Goal: Task Accomplishment & Management: Use online tool/utility

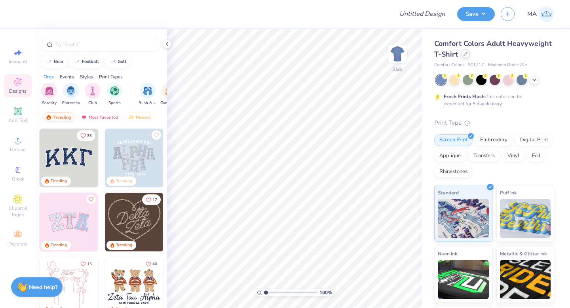
click at [466, 54] on icon at bounding box center [466, 54] width 4 height 4
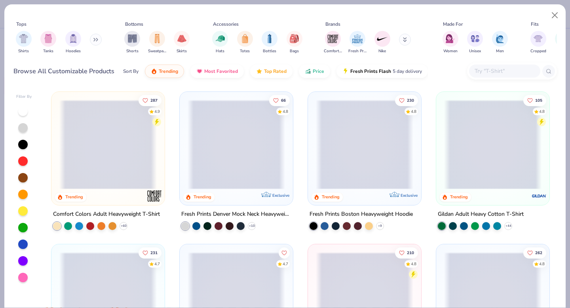
click at [486, 72] on input "text" at bounding box center [504, 71] width 61 height 9
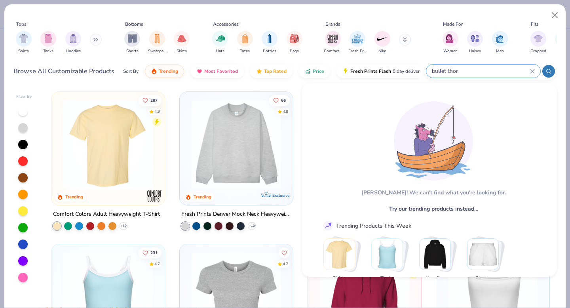
type input "bullet thor"
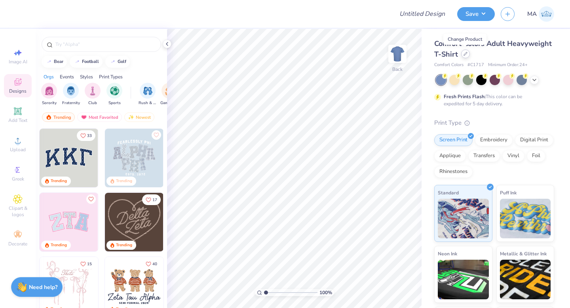
click at [465, 53] on icon at bounding box center [465, 53] width 3 height 3
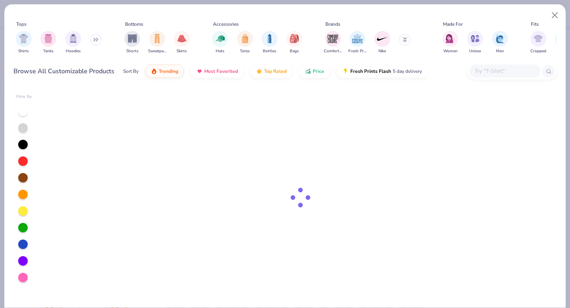
click at [488, 71] on input "text" at bounding box center [504, 71] width 61 height 9
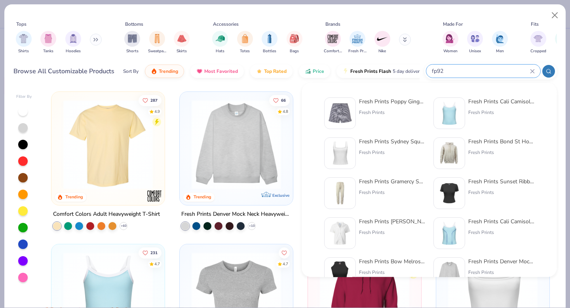
type input "fp92"
click at [391, 103] on div "Fresh Prints Poppy Gingham Shorts" at bounding box center [392, 101] width 67 height 8
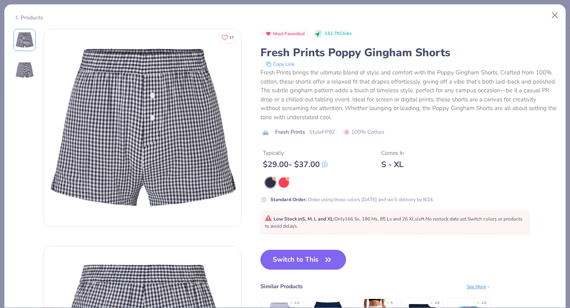
click at [311, 259] on button "Switch to This" at bounding box center [304, 260] width 86 height 20
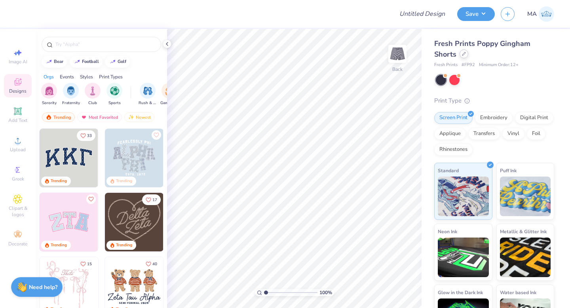
click at [460, 54] on div at bounding box center [464, 54] width 9 height 9
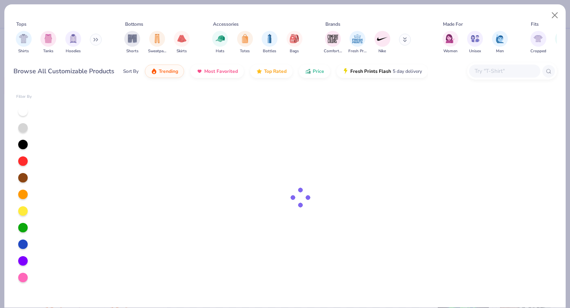
click at [482, 69] on input "text" at bounding box center [504, 71] width 61 height 9
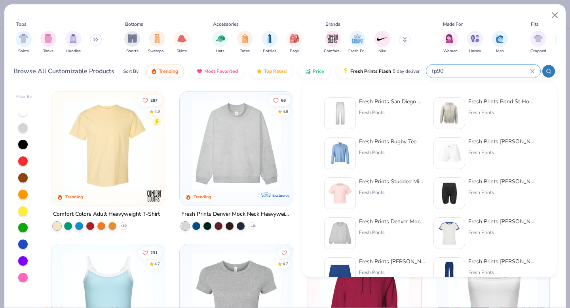
type input "fp90"
click at [388, 102] on div "Fresh Prints San Diego Open Heavyweight Sweatpants" at bounding box center [392, 101] width 67 height 8
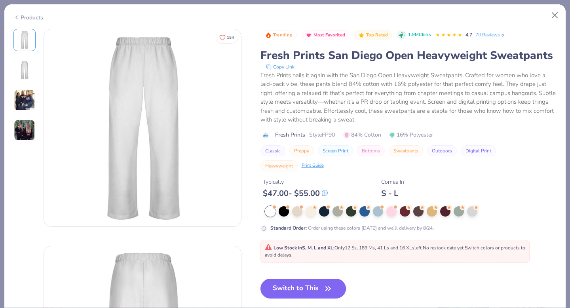
click at [330, 282] on button "Switch to This" at bounding box center [304, 289] width 86 height 20
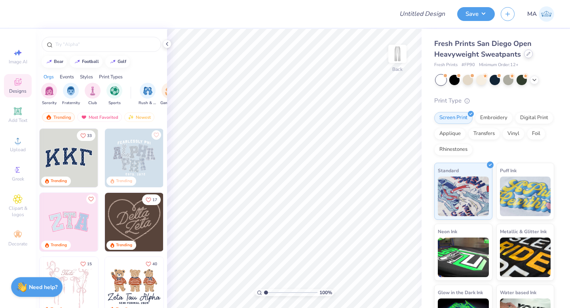
click at [530, 53] on icon at bounding box center [529, 54] width 4 height 4
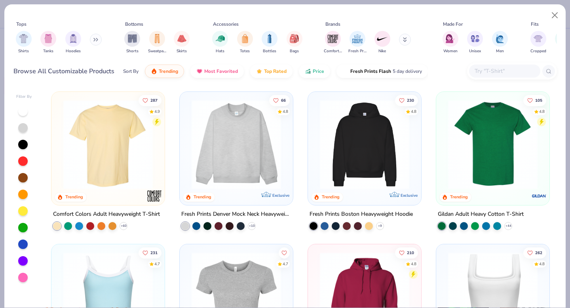
click at [485, 69] on input "text" at bounding box center [504, 71] width 61 height 9
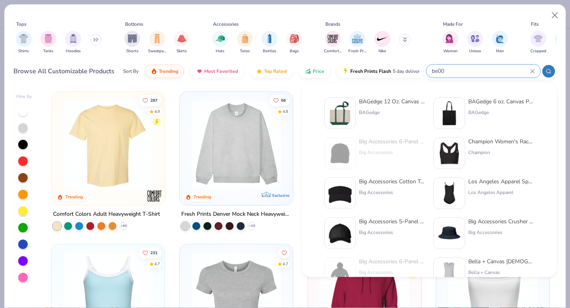
type input "be00"
click at [403, 99] on div "BAGedge 12 Oz. Canvas Boat Tote" at bounding box center [392, 101] width 67 height 8
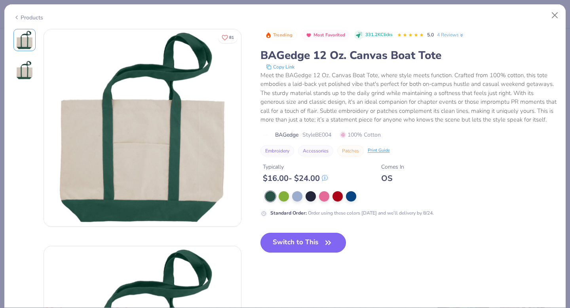
click at [309, 244] on button "Switch to This" at bounding box center [304, 243] width 86 height 20
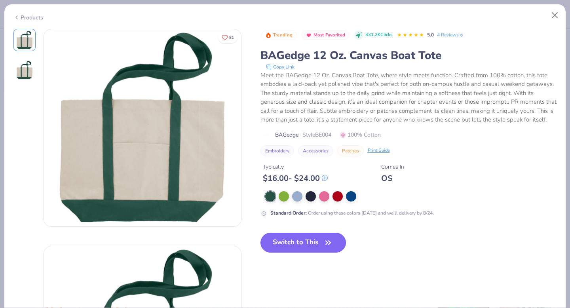
click at [304, 241] on button "Switch to This" at bounding box center [304, 243] width 86 height 20
click at [300, 247] on button "Switch to This" at bounding box center [304, 243] width 86 height 20
click at [311, 238] on button "Switch to This" at bounding box center [304, 243] width 86 height 20
click at [465, 17] on div "Products" at bounding box center [285, 14] width 562 height 21
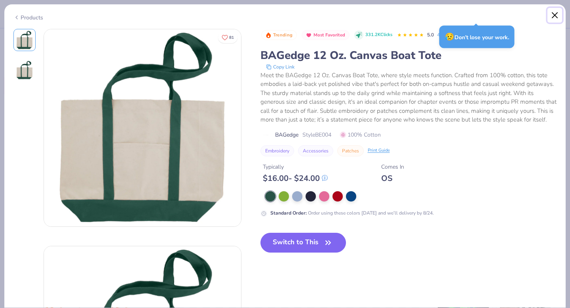
click at [555, 13] on button "Close" at bounding box center [555, 15] width 15 height 15
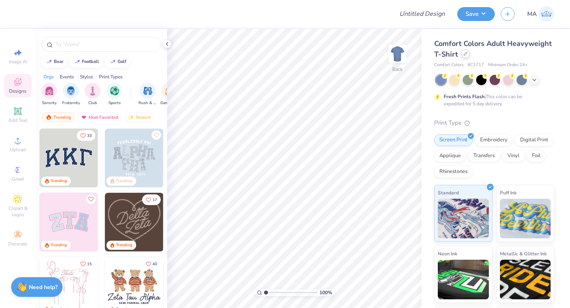
click at [464, 54] on icon at bounding box center [466, 54] width 4 height 4
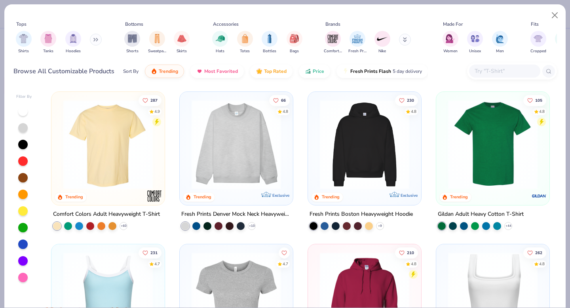
click at [506, 71] on input "text" at bounding box center [504, 71] width 61 height 9
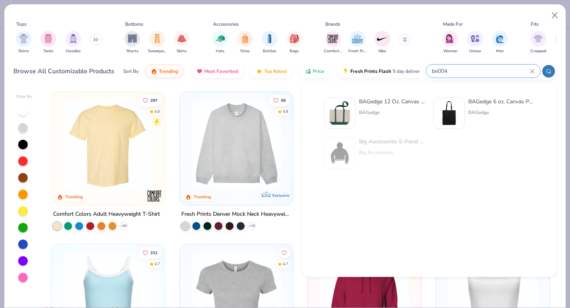
type input "be004"
click at [399, 103] on div "BAGedge 12 Oz. Canvas Boat Tote" at bounding box center [392, 101] width 67 height 8
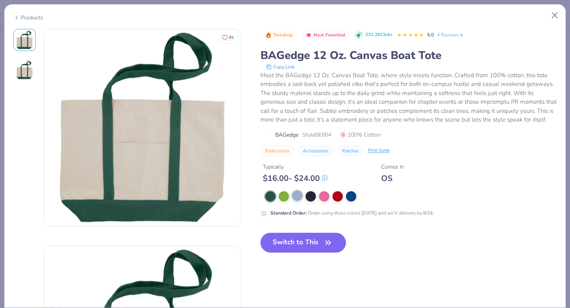
click at [295, 195] on div at bounding box center [297, 196] width 10 height 10
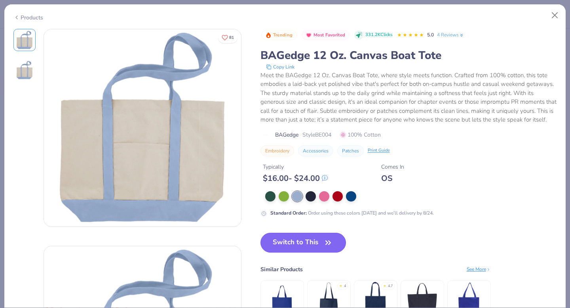
click at [292, 242] on button "Switch to This" at bounding box center [304, 243] width 86 height 20
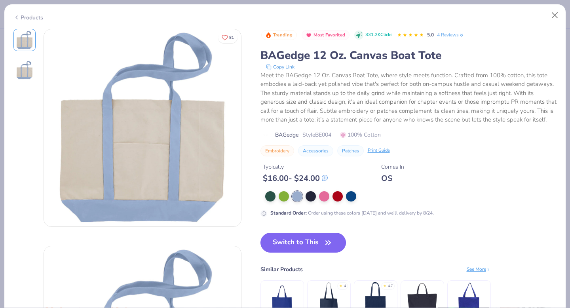
click at [292, 242] on button "Switch to This" at bounding box center [304, 243] width 86 height 20
click at [327, 243] on icon "button" at bounding box center [328, 242] width 11 height 11
click at [337, 242] on button "Switch to This" at bounding box center [304, 243] width 86 height 20
click at [305, 241] on button "Switch to This" at bounding box center [304, 243] width 86 height 20
click at [287, 239] on button "Switch to This" at bounding box center [304, 243] width 86 height 20
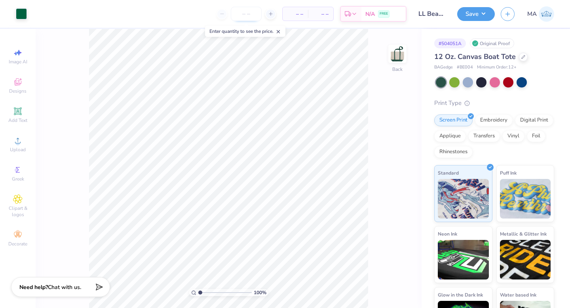
click at [246, 16] on input "number" at bounding box center [246, 14] width 31 height 14
type input "1"
type input "0"
type input "20"
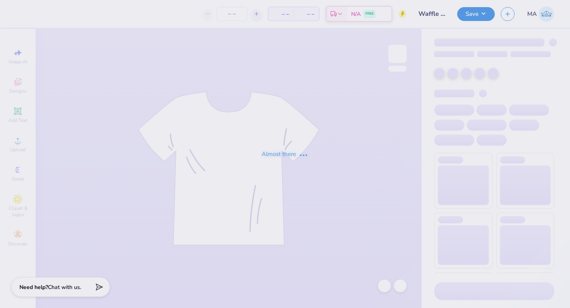
type input "Waffle CASA"
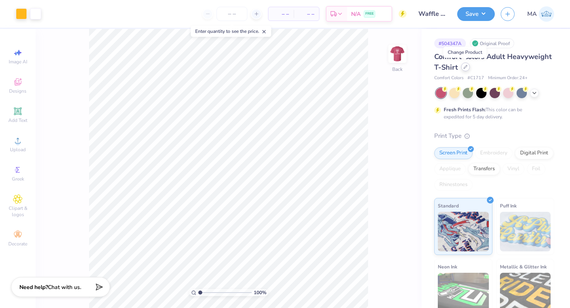
click at [465, 67] on icon at bounding box center [466, 67] width 4 height 4
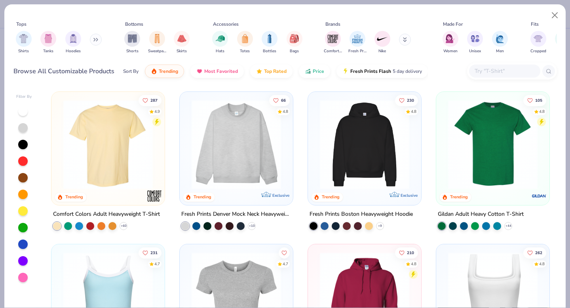
click at [490, 70] on input "text" at bounding box center [504, 71] width 61 height 9
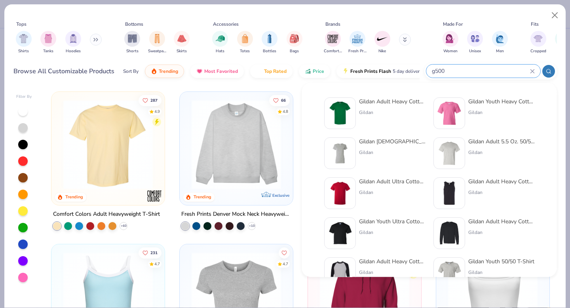
type input "g500"
click at [391, 100] on div "Gildan Adult Heavy Cotton T-Shirt" at bounding box center [392, 101] width 67 height 8
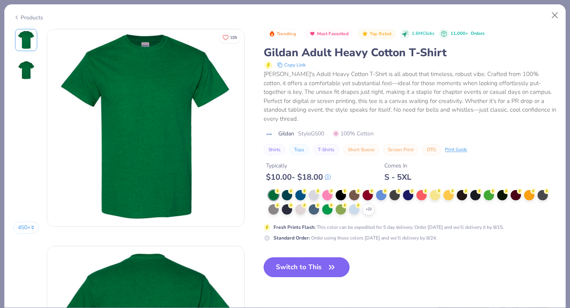
click at [328, 264] on icon "button" at bounding box center [331, 267] width 11 height 11
click at [330, 265] on icon "button" at bounding box center [332, 267] width 5 height 4
click at [322, 257] on button "Switch to This" at bounding box center [307, 267] width 86 height 20
click at [337, 258] on button "Switch to This" at bounding box center [307, 267] width 86 height 20
click at [328, 257] on button "Switch to This" at bounding box center [307, 267] width 86 height 20
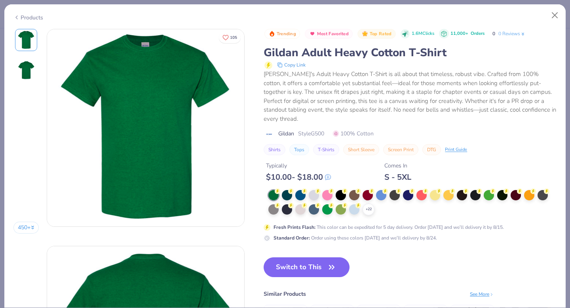
click at [332, 258] on div "Trending Most Favorited Top Rated 1.6M Clicks 11,000+ Orders 0 0 Reviews Gildan…" at bounding box center [410, 197] width 293 height 336
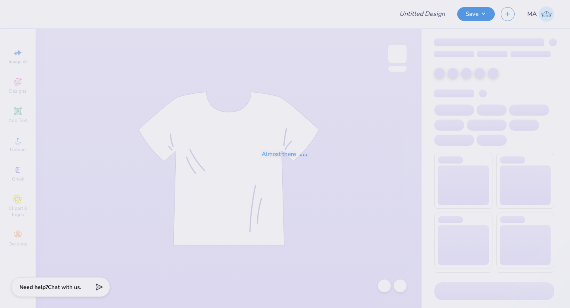
type input "Waffle CASA"
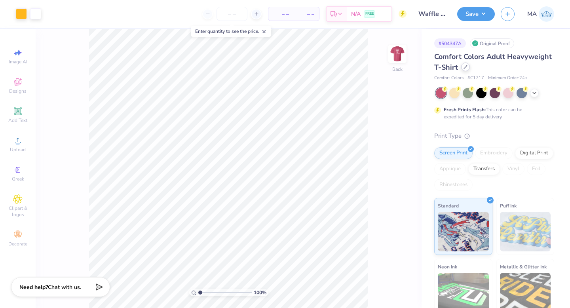
click at [465, 68] on icon at bounding box center [466, 67] width 4 height 4
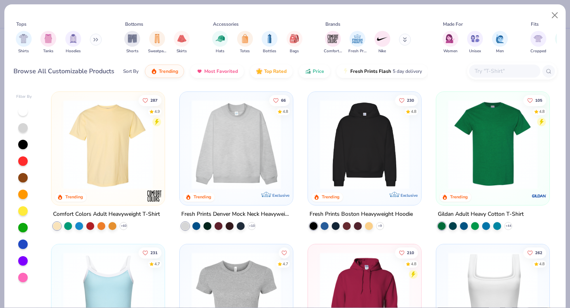
click at [481, 69] on input "text" at bounding box center [504, 71] width 61 height 9
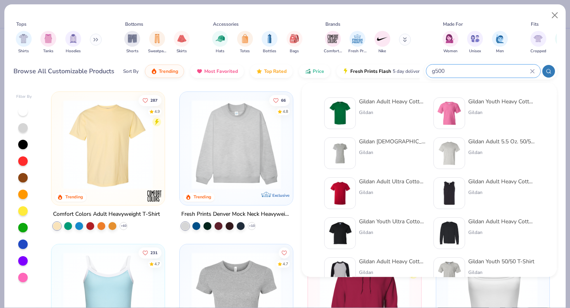
type input "g500"
click at [379, 105] on div "Gildan Adult Heavy Cotton T-Shirt" at bounding box center [392, 101] width 67 height 8
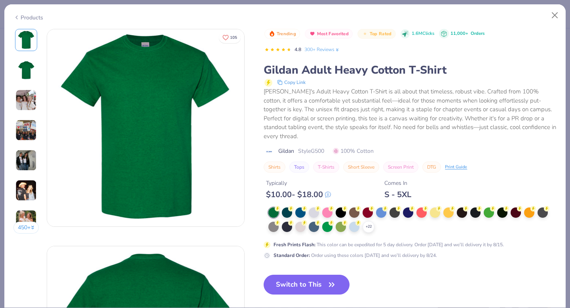
click at [305, 265] on div "Trending Most Favorited Top Rated 1.6M Clicks 11,000+ Orders 4.8 300+ Reviews G…" at bounding box center [410, 205] width 293 height 353
click at [336, 279] on icon "button" at bounding box center [331, 284] width 11 height 11
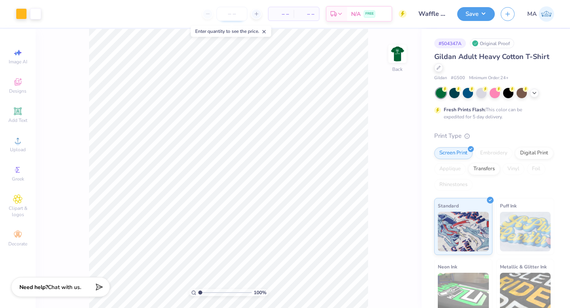
click at [231, 14] on input "number" at bounding box center [232, 14] width 31 height 14
type input "220"
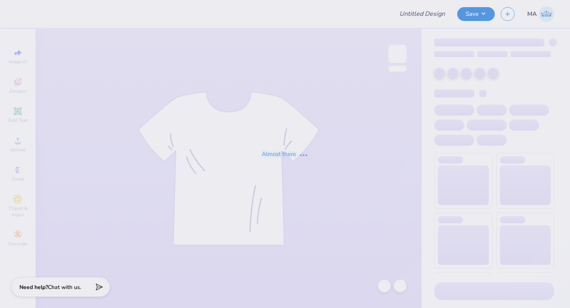
type input "Waffle CASA"
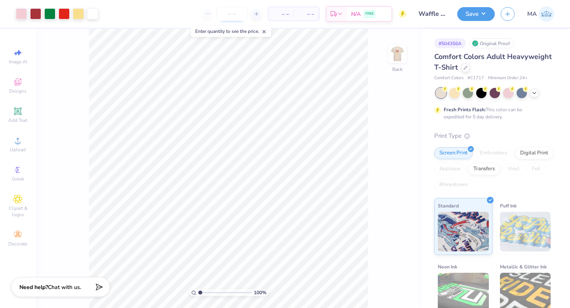
click at [234, 13] on input "number" at bounding box center [232, 14] width 31 height 14
type input "220"
click at [534, 91] on icon at bounding box center [535, 92] width 6 height 6
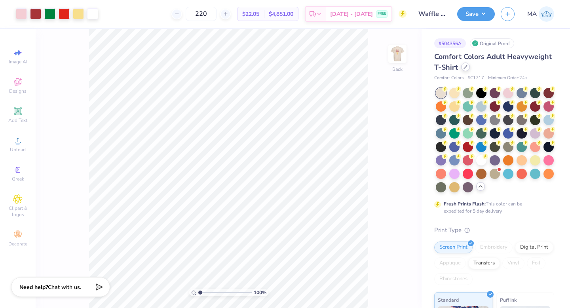
click at [465, 72] on div "Comfort Colors Adult Heavyweight T-Shirt" at bounding box center [495, 61] width 120 height 21
click at [465, 67] on icon at bounding box center [466, 67] width 4 height 4
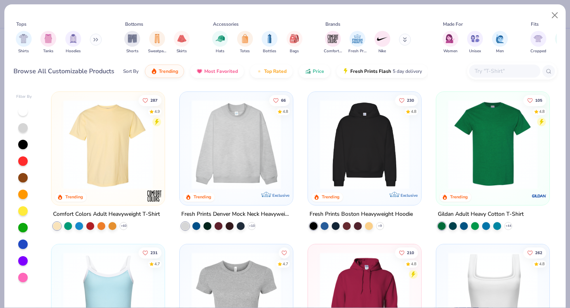
click at [480, 71] on input "text" at bounding box center [504, 71] width 61 height 9
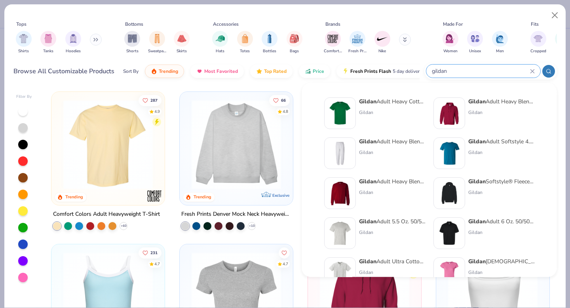
type input "gildan"
click at [393, 112] on div "Gildan" at bounding box center [392, 112] width 67 height 7
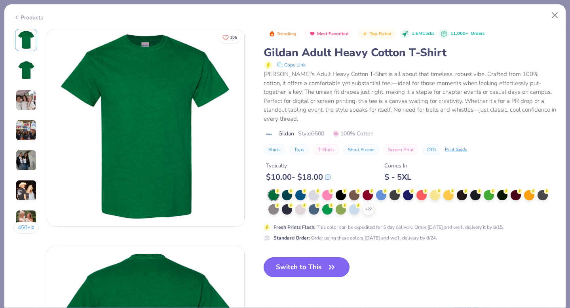
click at [321, 257] on button "Switch to This" at bounding box center [307, 267] width 86 height 20
click at [332, 265] on icon "button" at bounding box center [332, 267] width 5 height 4
click at [332, 262] on icon "button" at bounding box center [331, 267] width 11 height 11
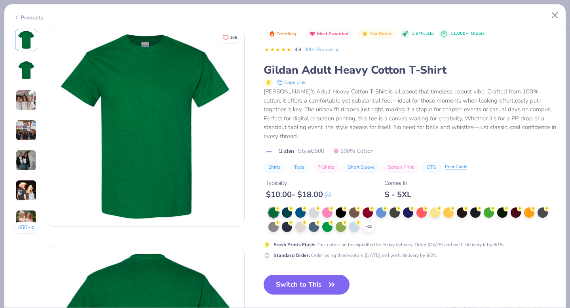
click at [332, 279] on icon "button" at bounding box center [331, 284] width 11 height 11
click at [311, 280] on button "Switch to This" at bounding box center [307, 285] width 86 height 20
click at [299, 278] on button "Switch to This" at bounding box center [307, 285] width 86 height 20
click at [317, 275] on button "Switch to This" at bounding box center [307, 285] width 86 height 20
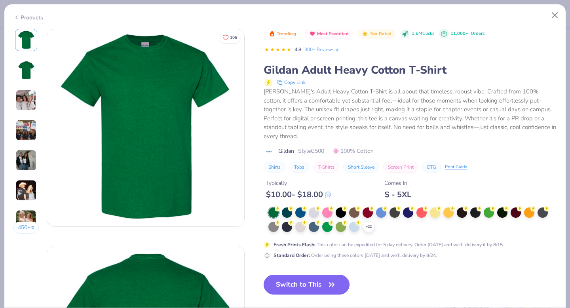
click at [317, 275] on button "Switch to This" at bounding box center [307, 285] width 86 height 20
click at [551, 13] on button "Close" at bounding box center [555, 15] width 15 height 15
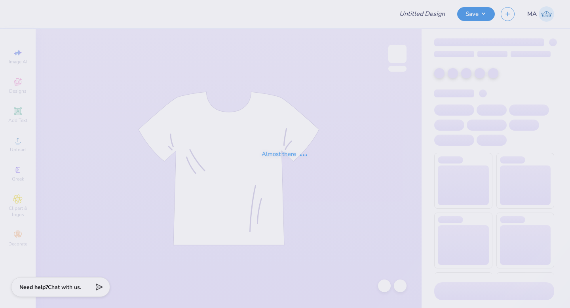
type input "Waffle CASA"
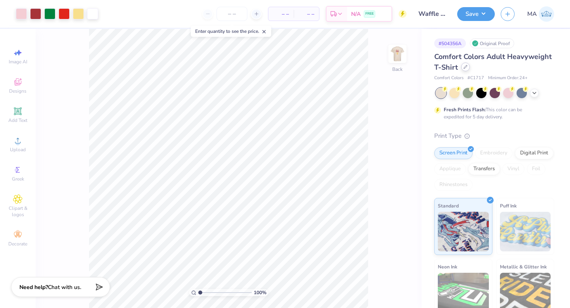
click at [465, 68] on icon at bounding box center [466, 67] width 4 height 4
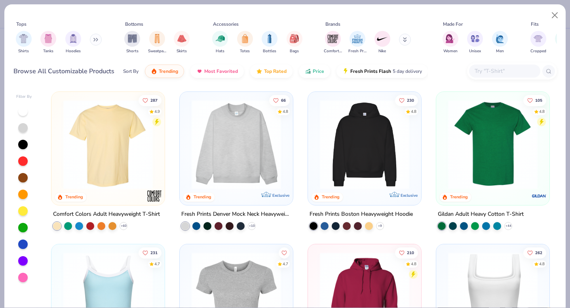
click at [486, 67] on input "text" at bounding box center [504, 71] width 61 height 9
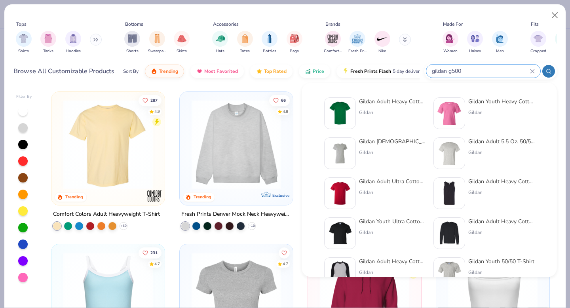
type input "gildan g500"
click at [387, 101] on div "Gildan Adult Heavy Cotton T-Shirt" at bounding box center [392, 101] width 67 height 8
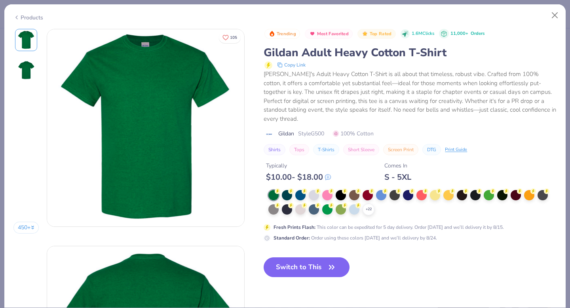
click at [303, 257] on button "Switch to This" at bounding box center [307, 267] width 86 height 20
click at [326, 262] on icon "button" at bounding box center [331, 267] width 11 height 11
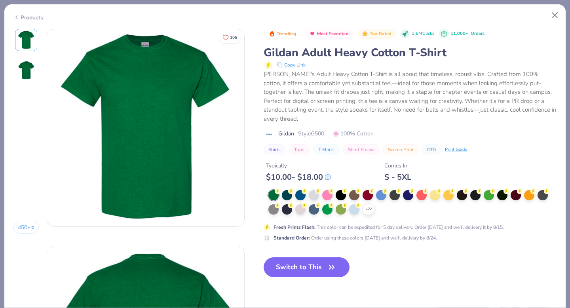
click at [326, 262] on icon "button" at bounding box center [331, 267] width 11 height 11
click at [311, 257] on button "Switch to This" at bounding box center [307, 267] width 86 height 20
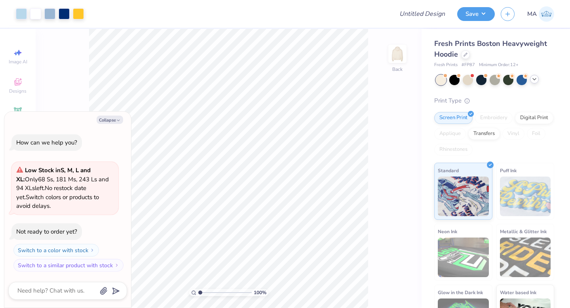
click at [534, 79] on polyline at bounding box center [534, 79] width 3 height 2
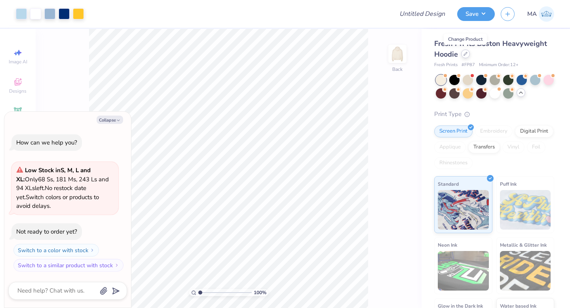
click at [465, 56] on div at bounding box center [465, 54] width 9 height 9
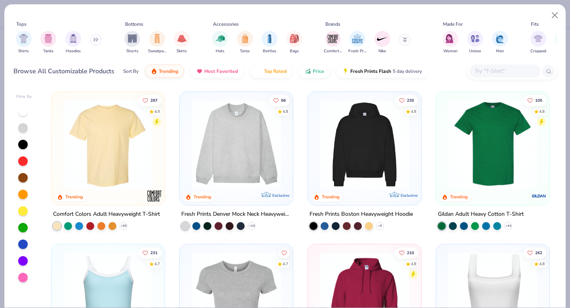
type textarea "x"
click at [490, 69] on input "text" at bounding box center [504, 71] width 61 height 9
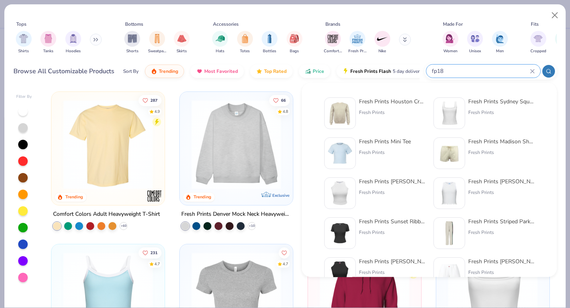
type input "fp18"
click at [395, 97] on div "Fresh Prints Houston Crew" at bounding box center [392, 101] width 67 height 8
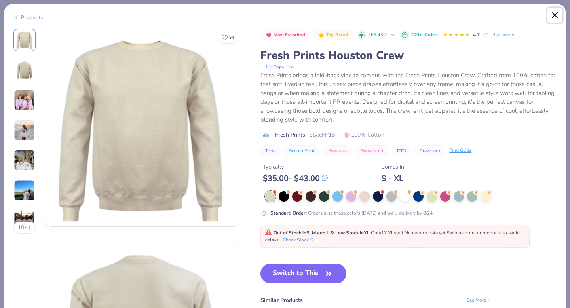
click at [556, 18] on button "Close" at bounding box center [555, 15] width 15 height 15
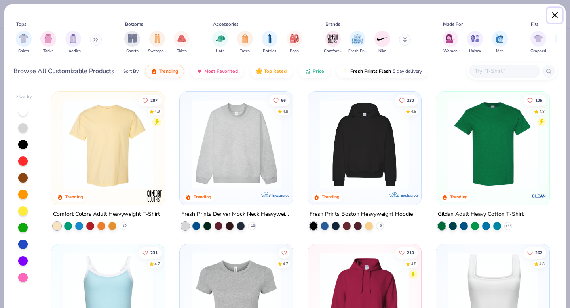
click at [555, 14] on button "Close" at bounding box center [555, 15] width 15 height 15
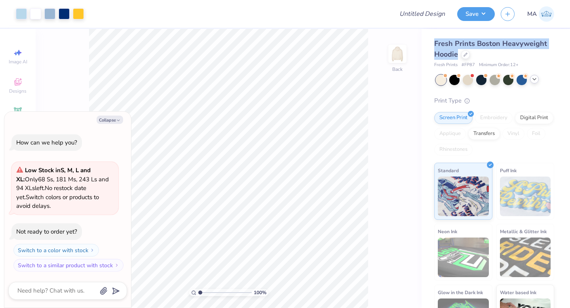
drag, startPoint x: 457, startPoint y: 56, endPoint x: 433, endPoint y: 46, distance: 26.1
click at [433, 46] on div "Fresh Prints Boston Heavyweight Hoodie Fresh Prints # FP87 Minimum Order: 12 + …" at bounding box center [496, 185] width 149 height 313
copy span "Fresh Prints Boston Heavyweight Hoodie"
type textarea "x"
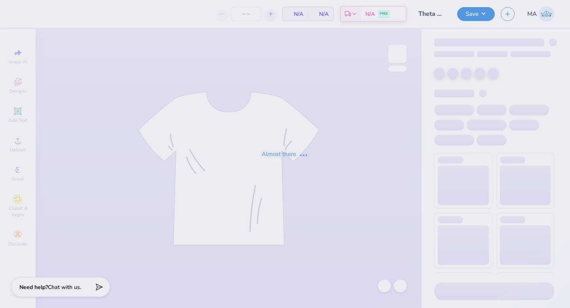
type input "30"
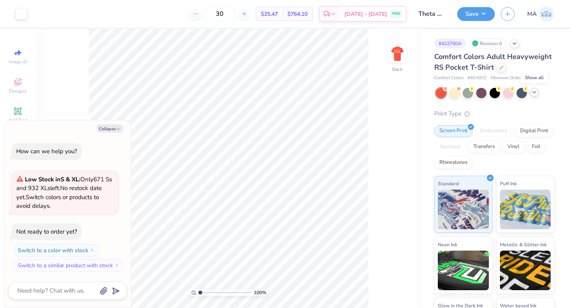
click at [534, 92] on icon at bounding box center [535, 92] width 6 height 6
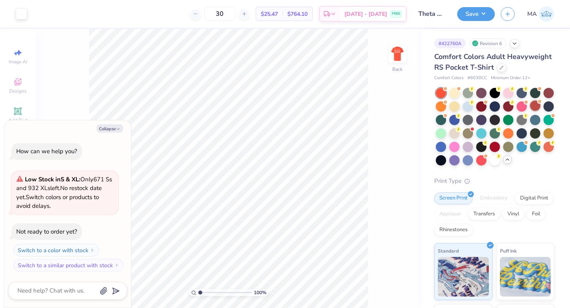
click at [534, 109] on div at bounding box center [535, 106] width 10 height 10
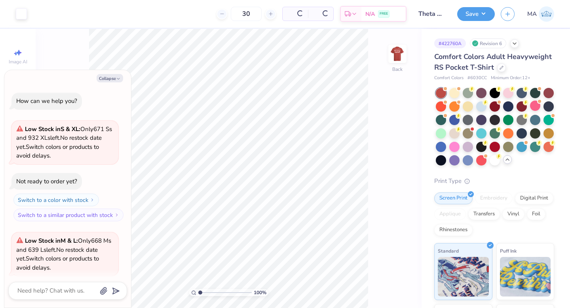
scroll to position [61, 0]
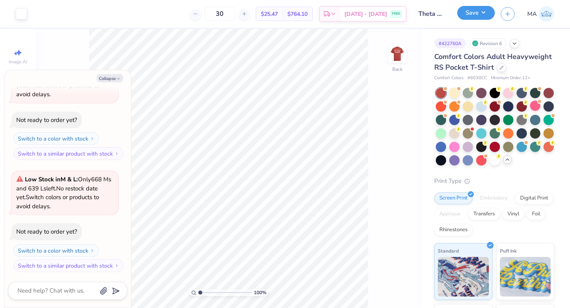
click at [482, 14] on button "Save" at bounding box center [476, 13] width 38 height 14
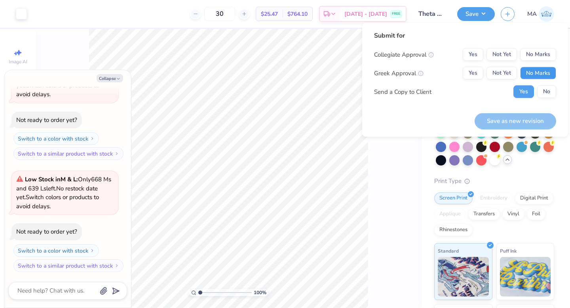
click at [529, 74] on button "No Marks" at bounding box center [538, 73] width 36 height 13
click at [529, 59] on button "No Marks" at bounding box center [538, 54] width 36 height 13
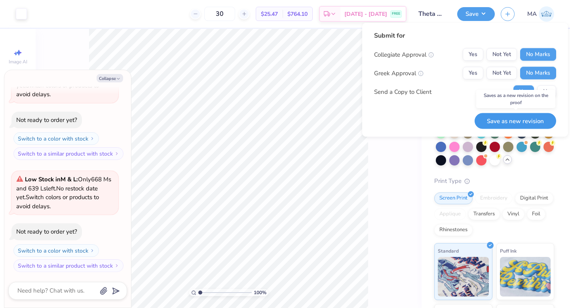
click at [515, 124] on button "Save as new revision" at bounding box center [516, 121] width 82 height 16
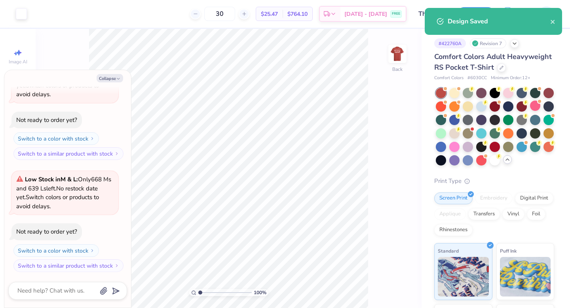
type textarea "x"
